Goal: Task Accomplishment & Management: Use online tool/utility

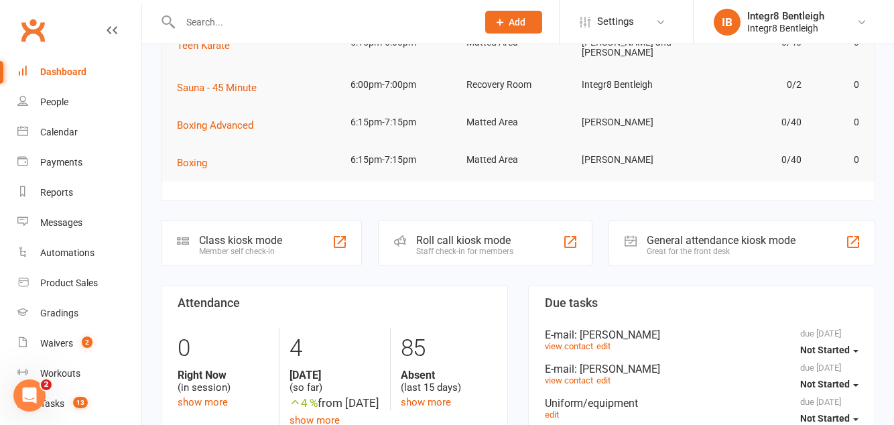
click at [281, 247] on div "Member self check-in" at bounding box center [240, 251] width 83 height 9
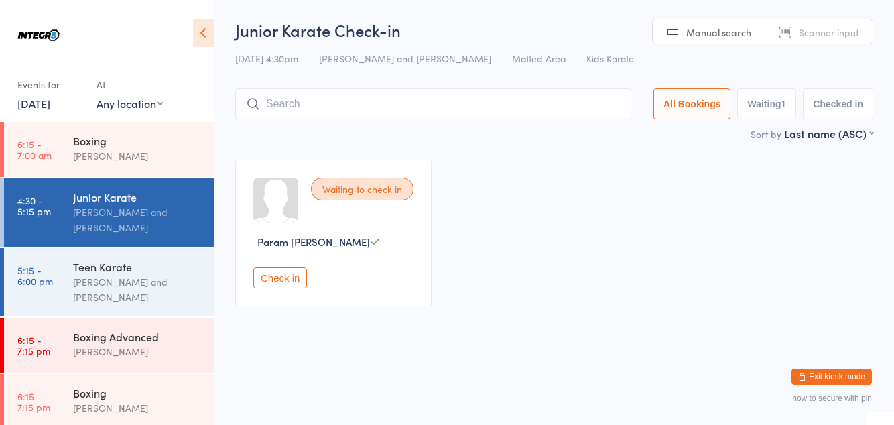
click at [316, 101] on input "search" at bounding box center [433, 103] width 396 height 31
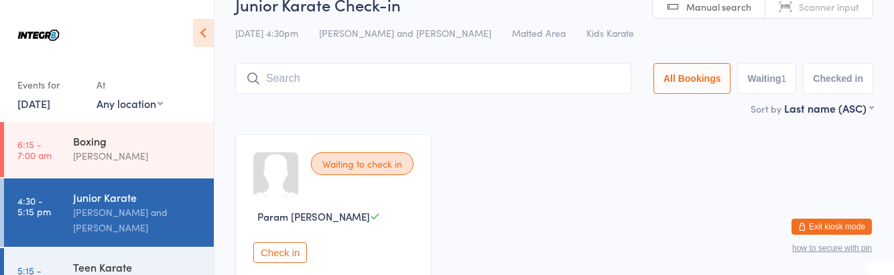
scroll to position [88, 0]
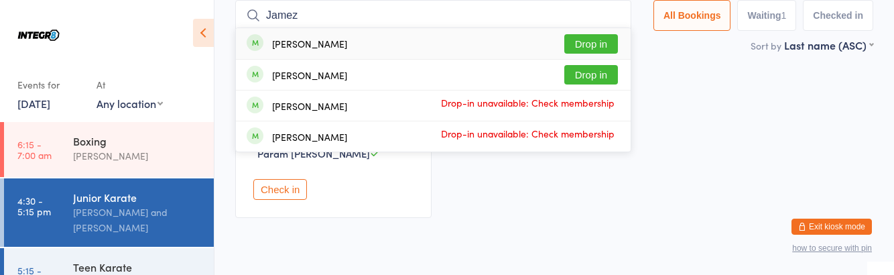
type input "Jamez"
click at [611, 79] on button "Drop in" at bounding box center [591, 74] width 54 height 19
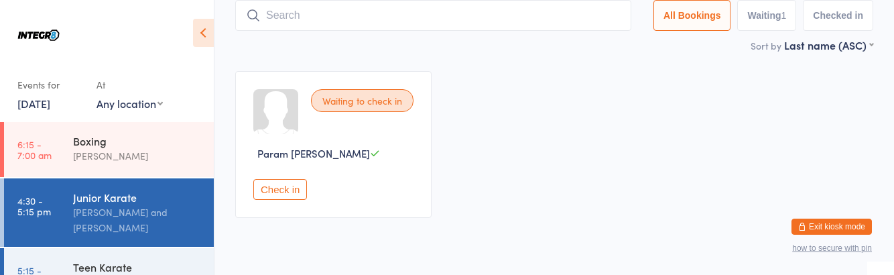
scroll to position [0, 0]
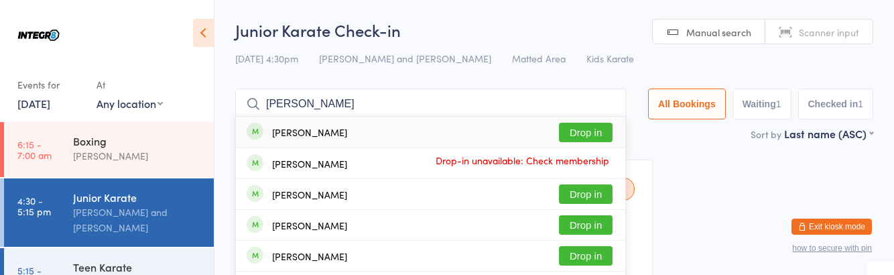
type input "Nguy"
click at [604, 196] on button "Drop in" at bounding box center [586, 193] width 54 height 19
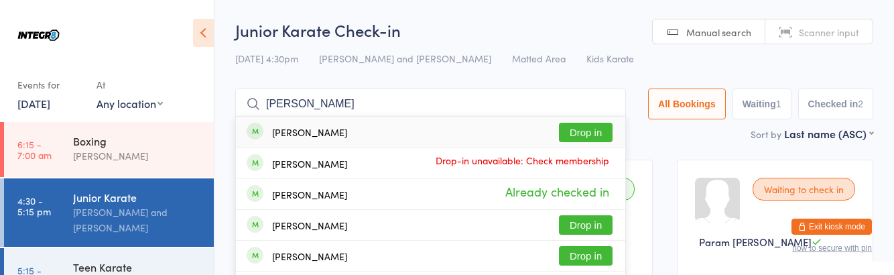
type input "Nguy"
click at [603, 260] on button "Drop in" at bounding box center [586, 255] width 54 height 19
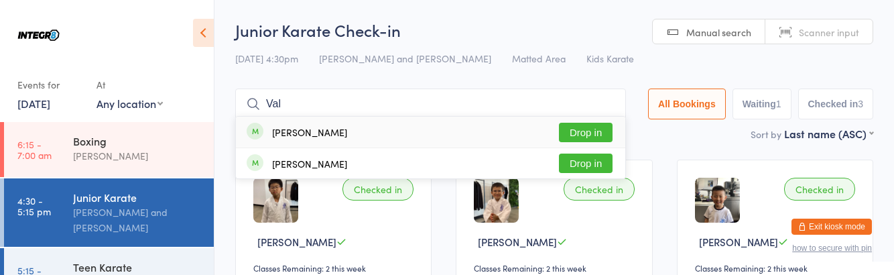
type input "Val"
click at [309, 168] on div "Valentina Iacono" at bounding box center [309, 163] width 75 height 11
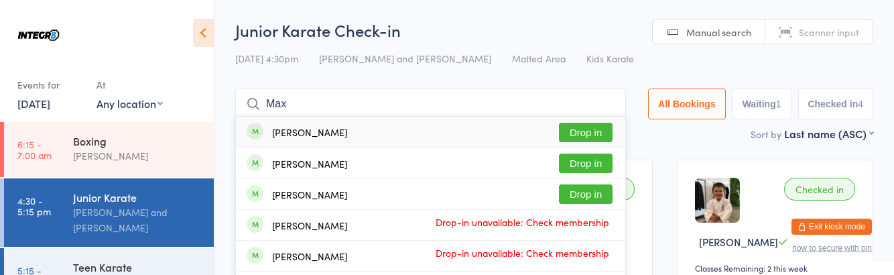
type input "Max"
click at [441, 130] on div "Max Behman Drop in" at bounding box center [430, 132] width 389 height 31
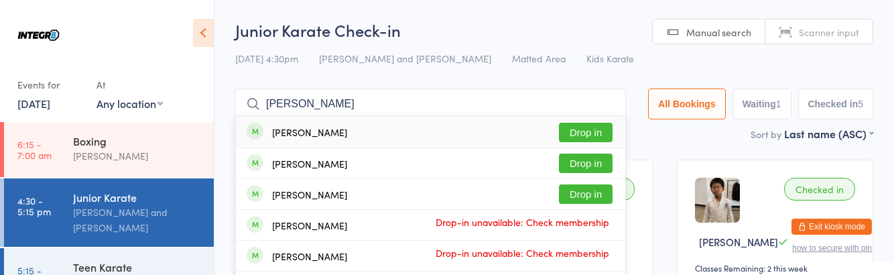
type input "Sam"
click at [272, 198] on div "Samuel Behman" at bounding box center [309, 194] width 75 height 11
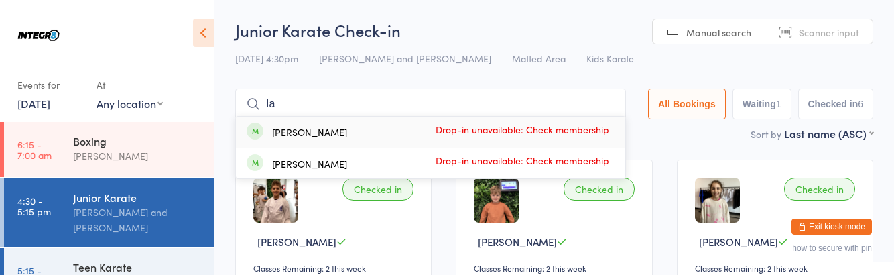
type input "I"
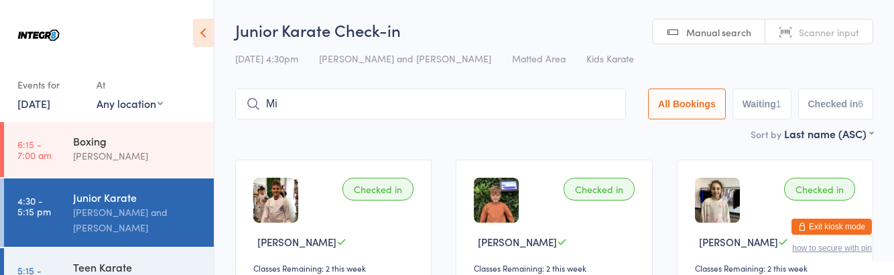
type input "Mia"
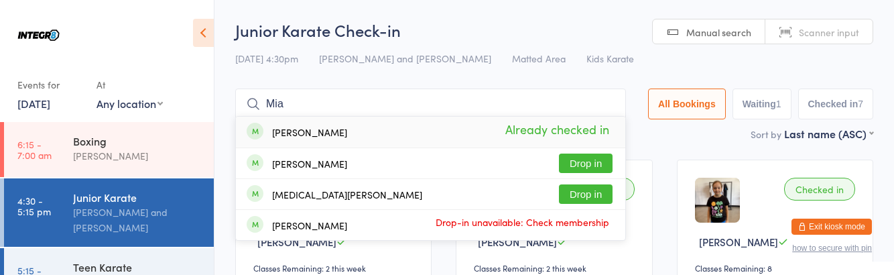
type input "Mia"
click at [593, 162] on button "Drop in" at bounding box center [586, 162] width 54 height 19
type input "Pantelakis"
click at [601, 197] on button "Drop in" at bounding box center [586, 193] width 54 height 19
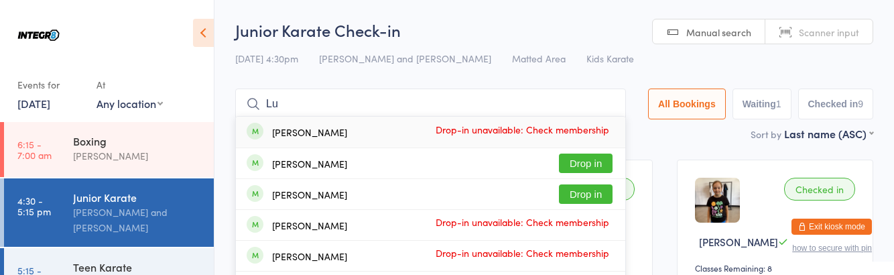
type input "Lu"
click at [600, 199] on button "Drop in" at bounding box center [586, 193] width 54 height 19
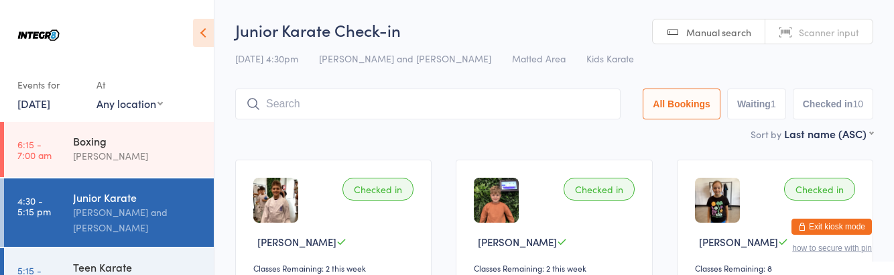
click at [294, 107] on input "search" at bounding box center [427, 103] width 385 height 31
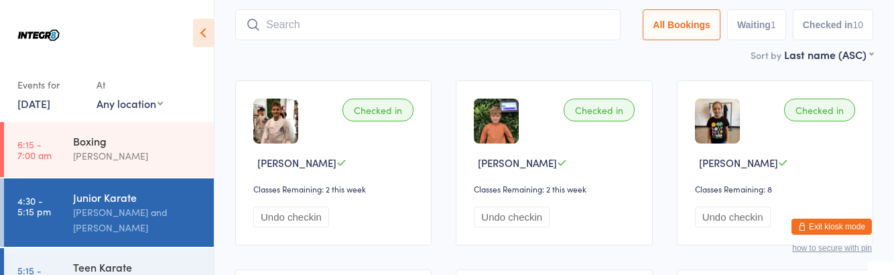
scroll to position [88, 0]
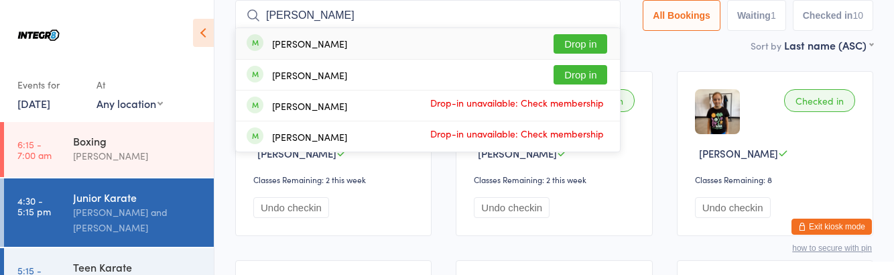
type input "Kinn"
click at [579, 40] on button "Drop in" at bounding box center [581, 43] width 54 height 19
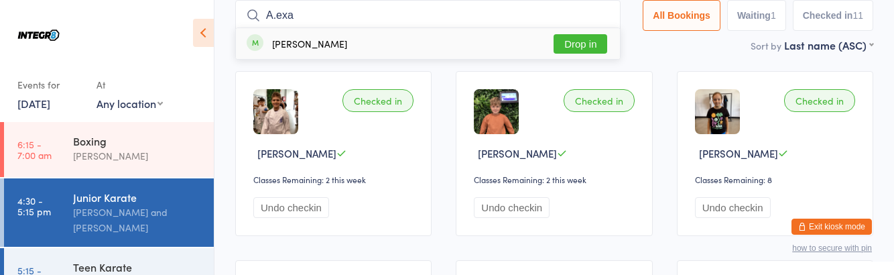
type input "A.exa"
click at [589, 46] on button "Drop in" at bounding box center [581, 43] width 54 height 19
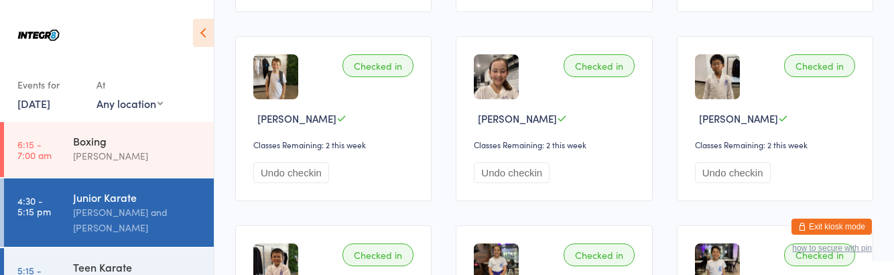
scroll to position [0, 0]
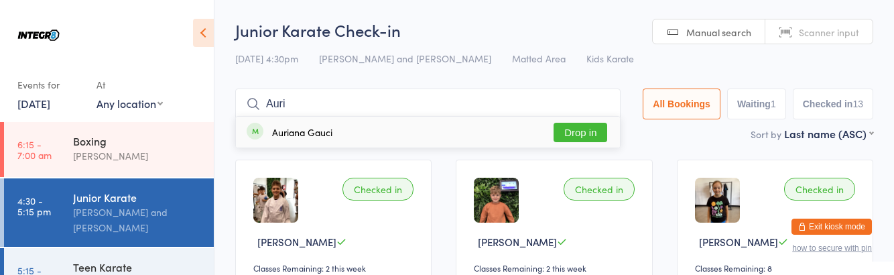
type input "Auri"
click at [595, 137] on button "Drop in" at bounding box center [581, 132] width 54 height 19
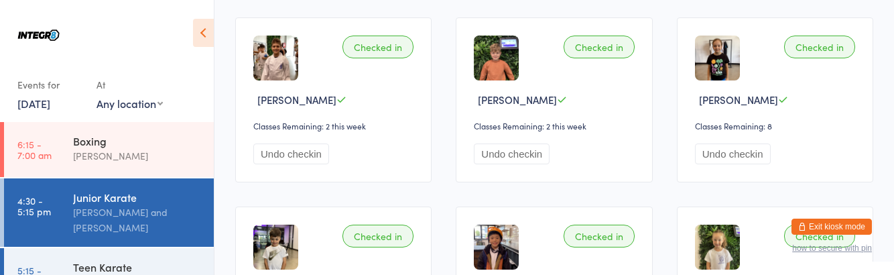
scroll to position [98, 0]
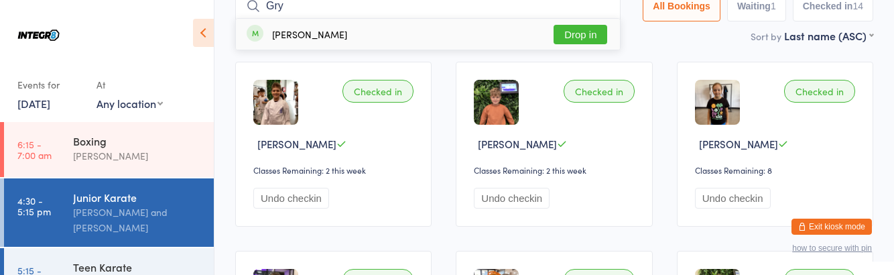
type input "Gry"
click at [582, 29] on button "Drop in" at bounding box center [581, 34] width 54 height 19
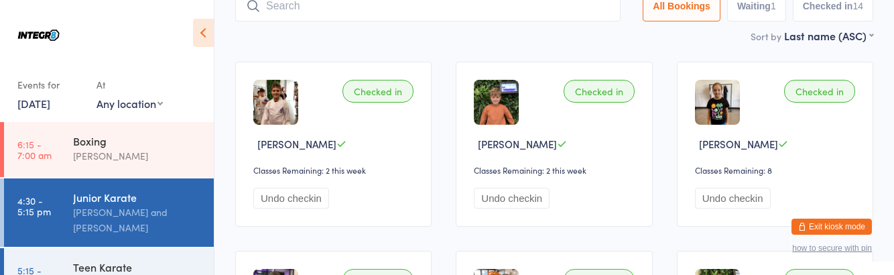
scroll to position [88, 0]
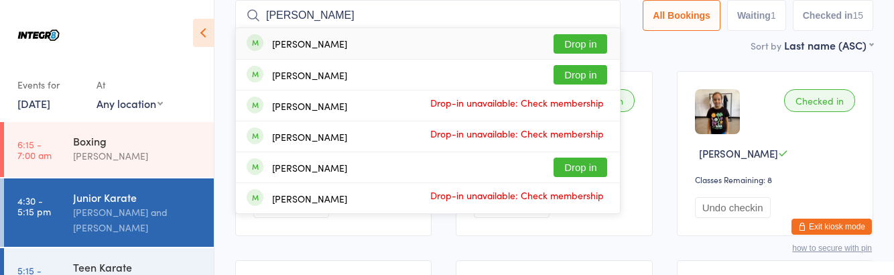
type input "Asher"
click at [588, 42] on button "Drop in" at bounding box center [581, 43] width 54 height 19
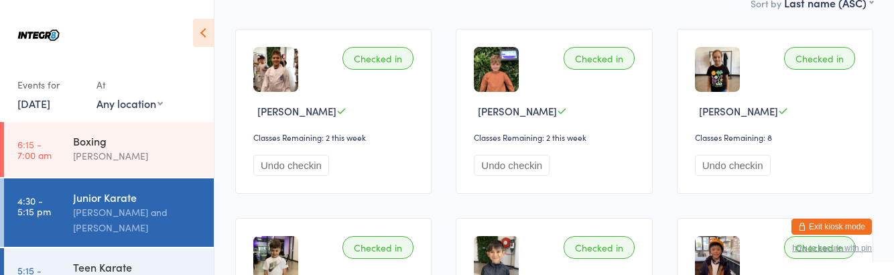
scroll to position [0, 0]
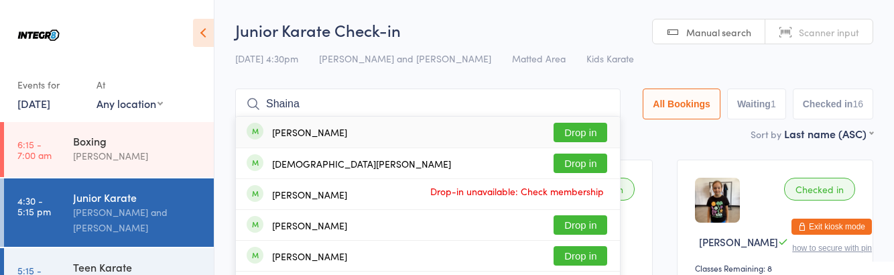
type input "Shaina"
click at [600, 133] on button "Drop in" at bounding box center [581, 132] width 54 height 19
